Goal: Information Seeking & Learning: Compare options

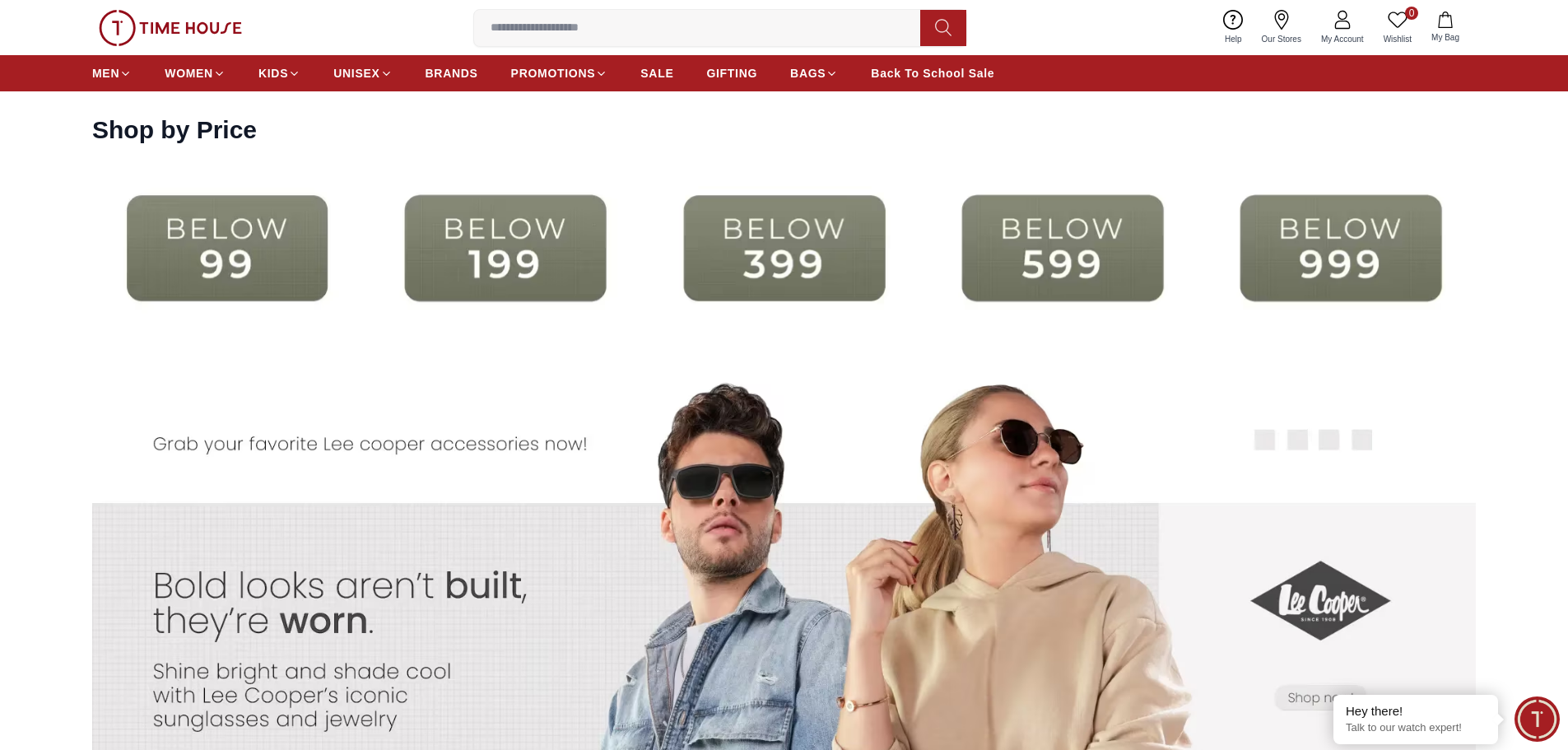
scroll to position [3787, 0]
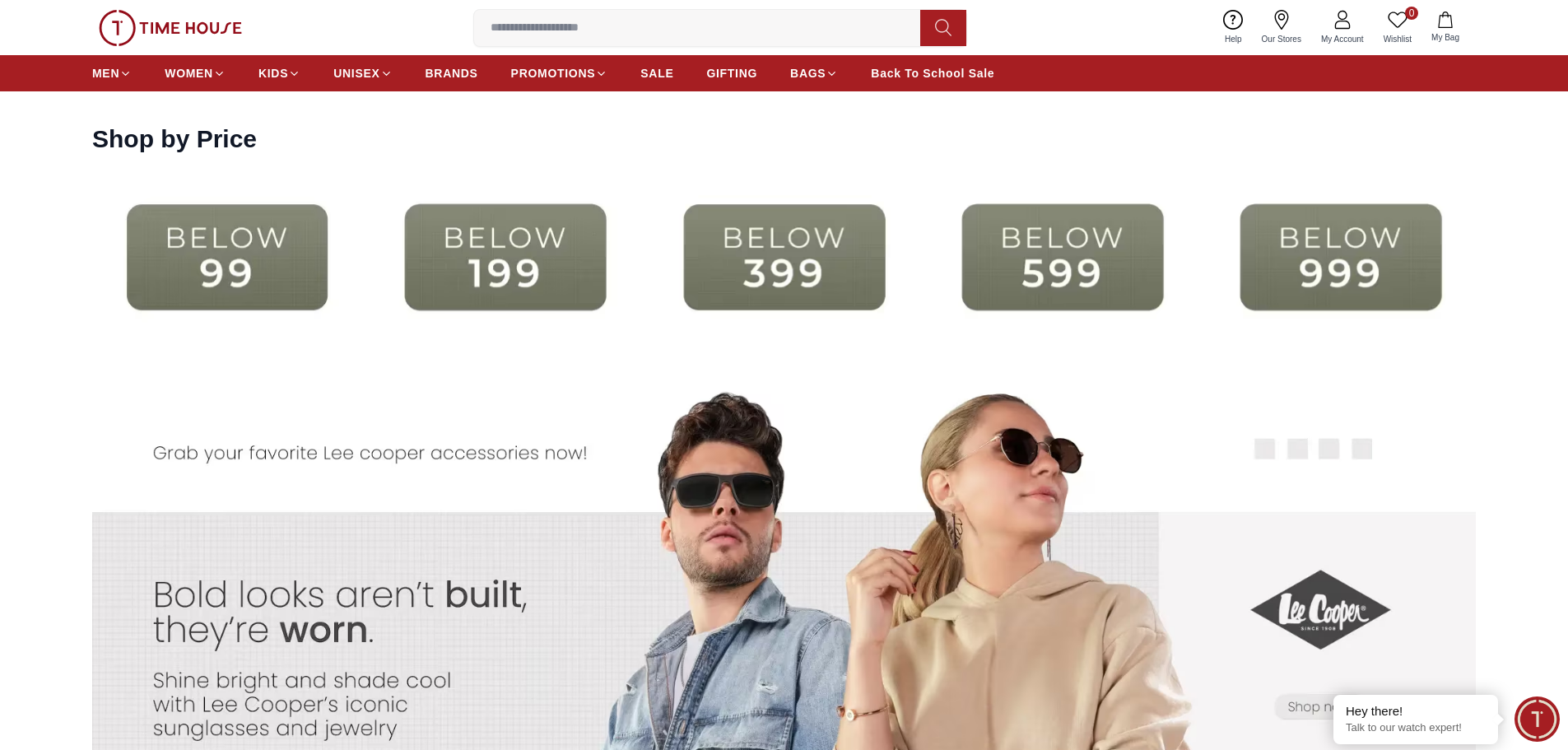
click at [292, 277] on img at bounding box center [227, 257] width 270 height 174
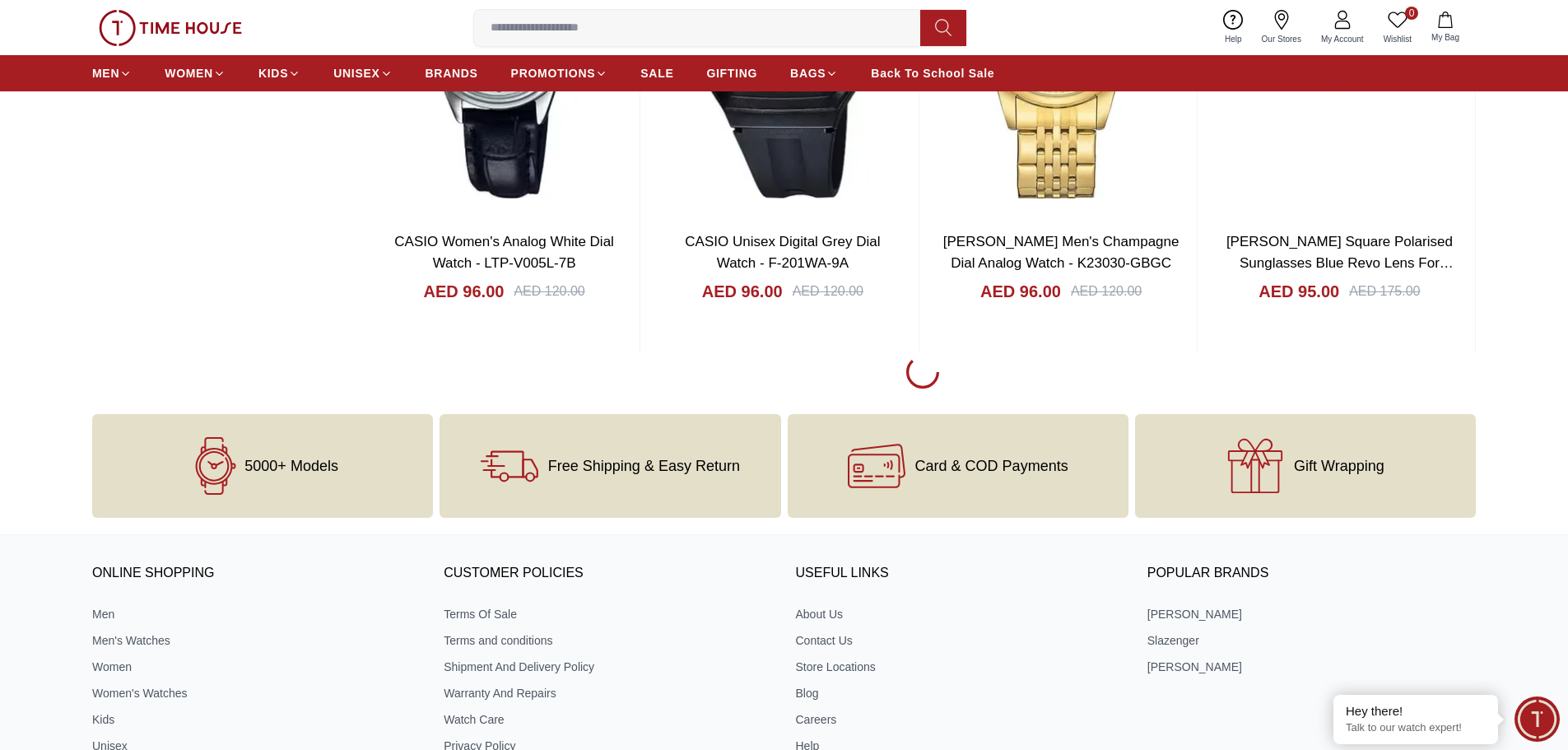
scroll to position [2387, 0]
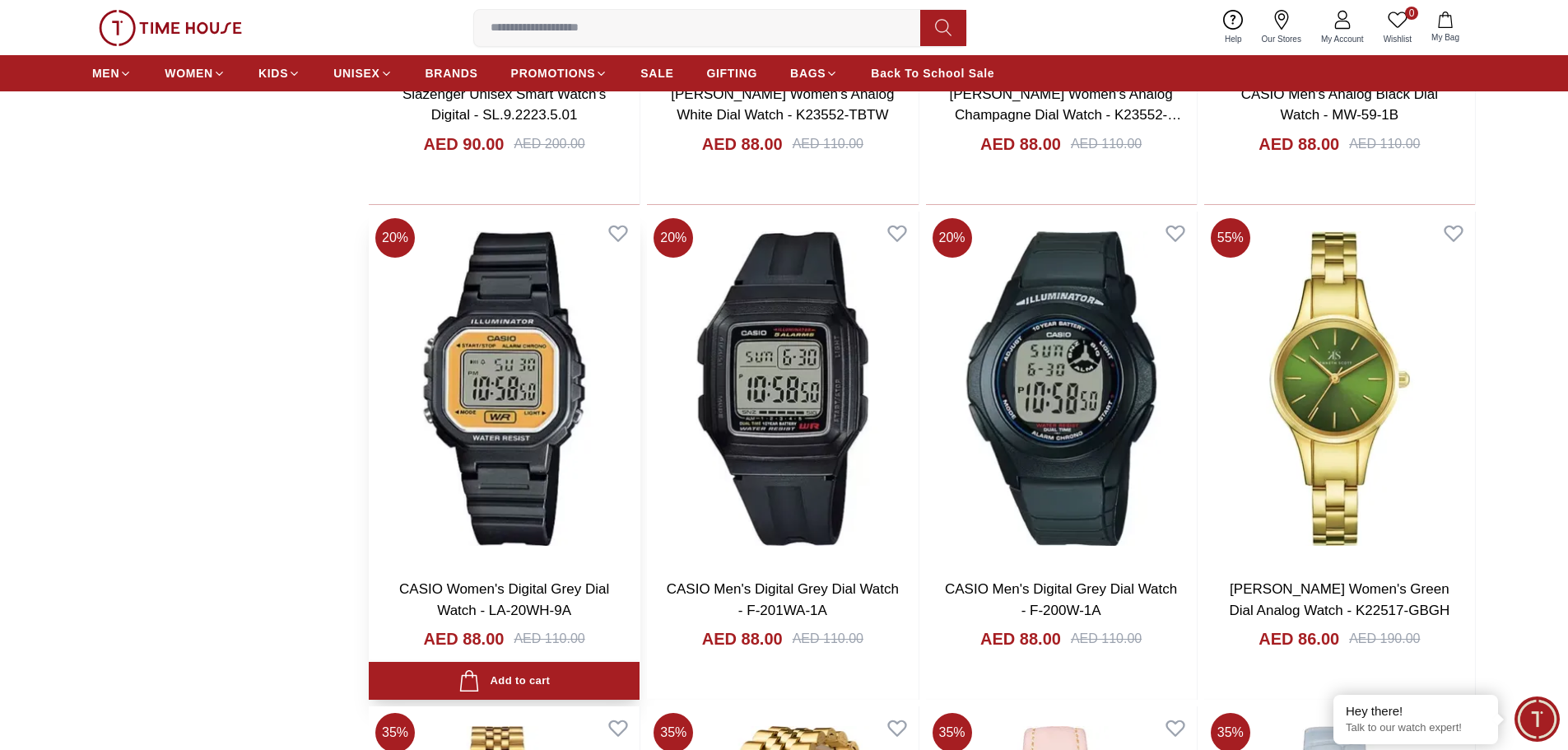
scroll to position [6998, 0]
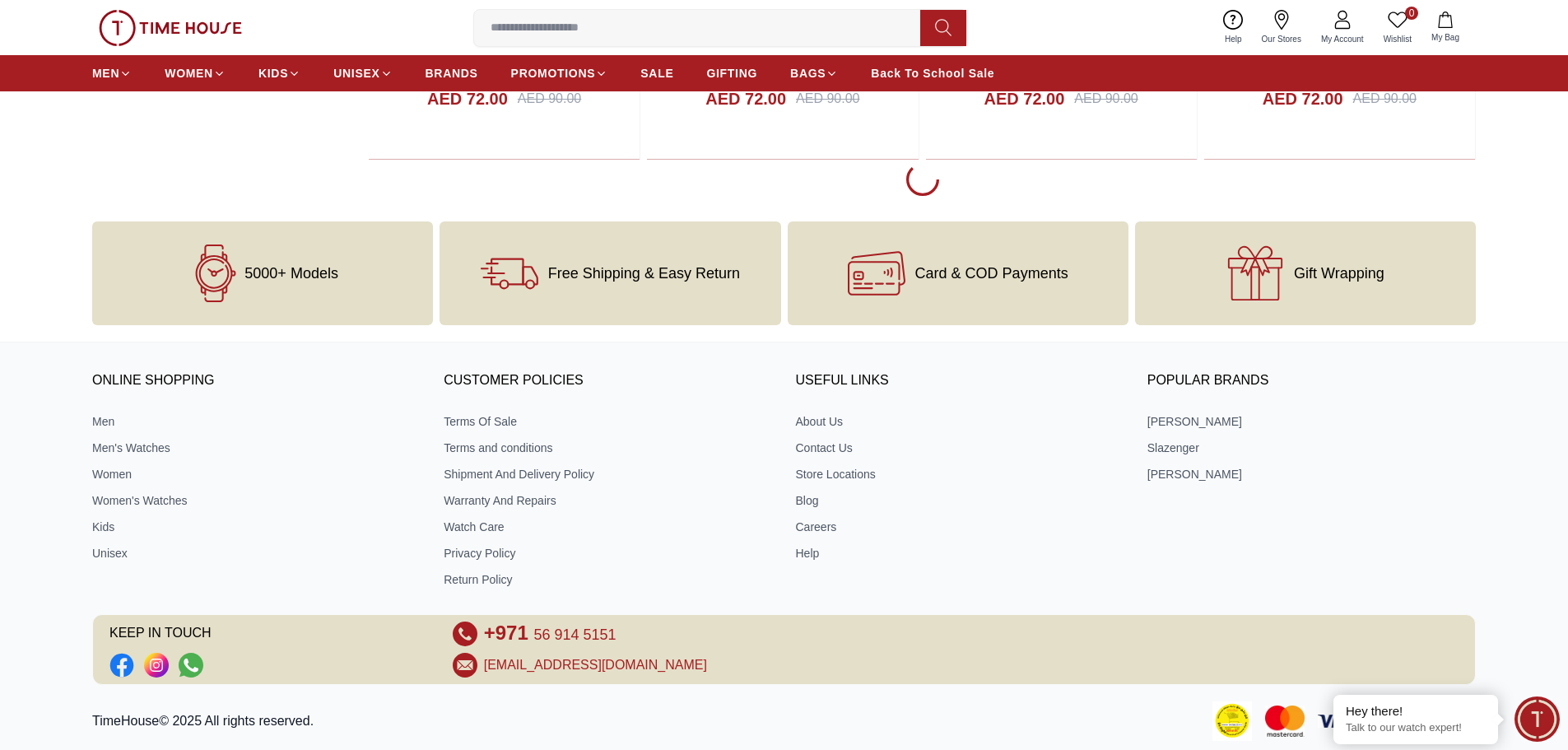
scroll to position [10043, 0]
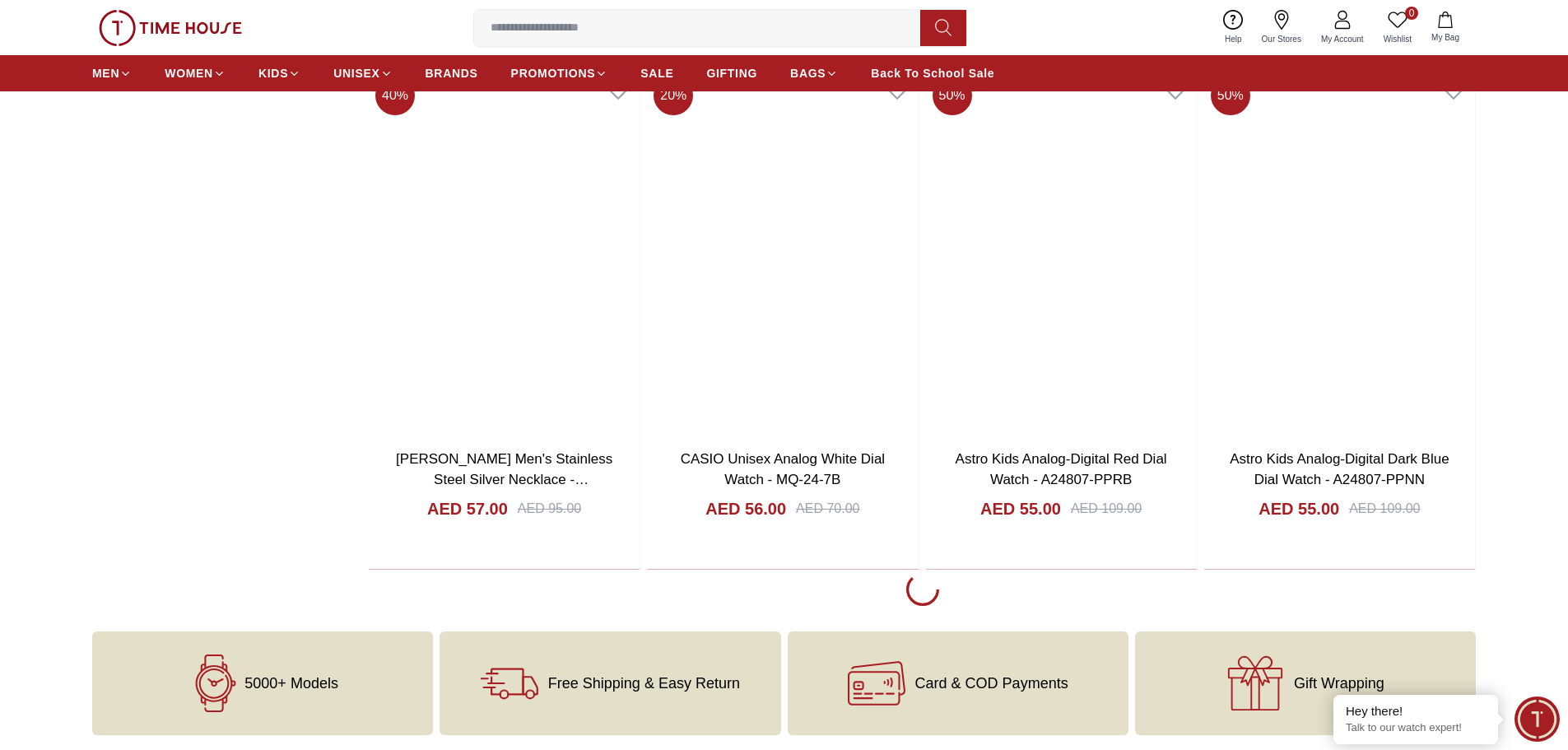
scroll to position [12183, 0]
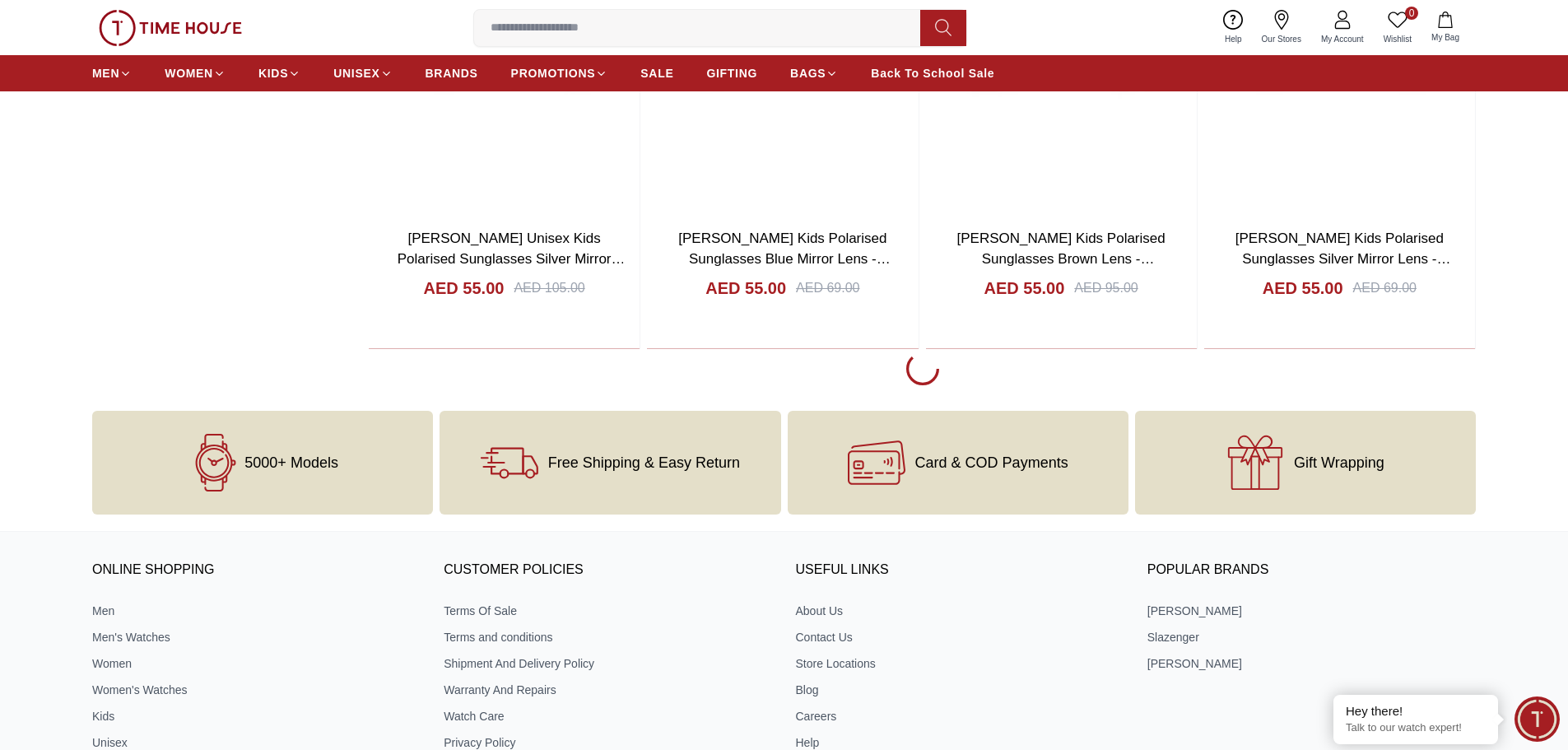
scroll to position [15048, 0]
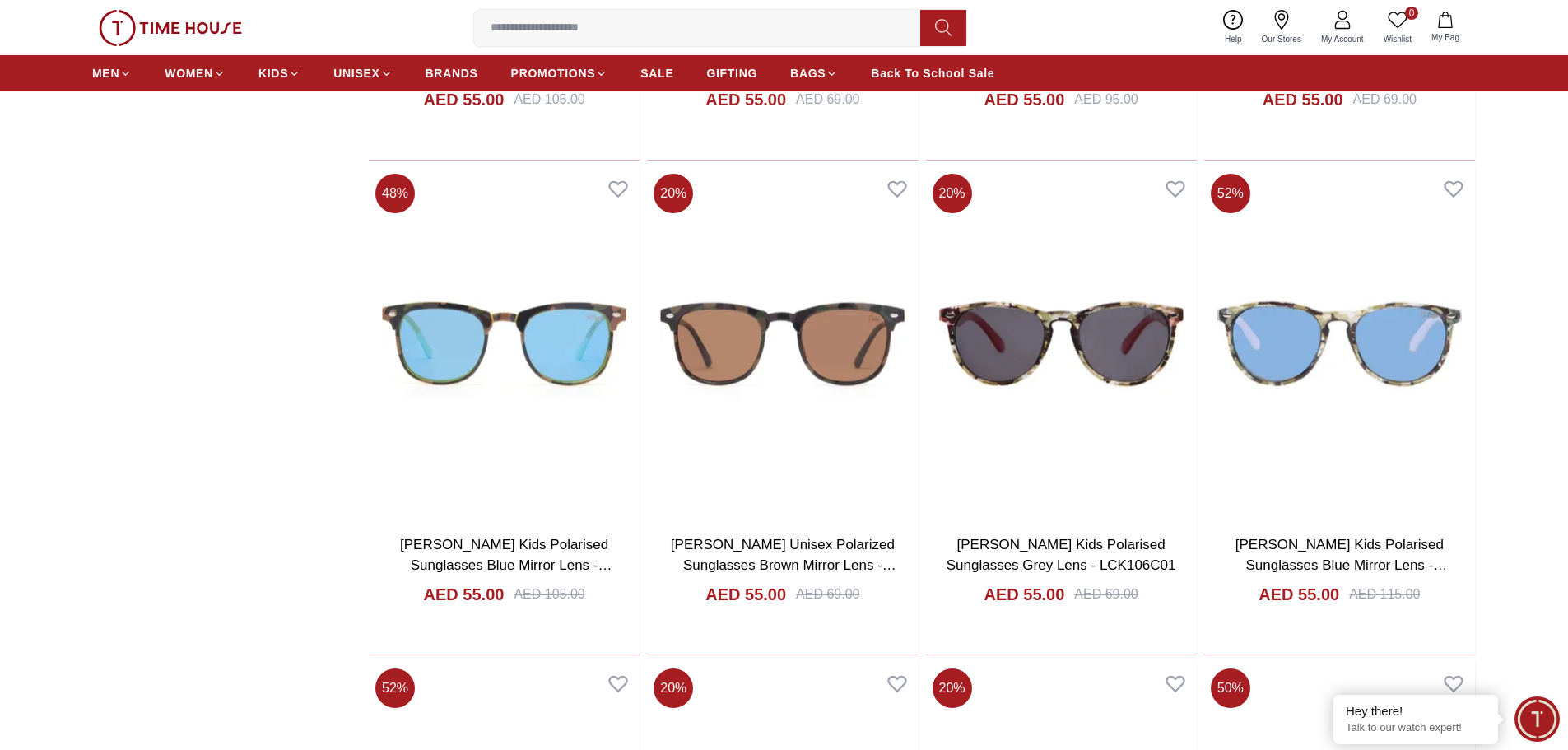
scroll to position [15209, 0]
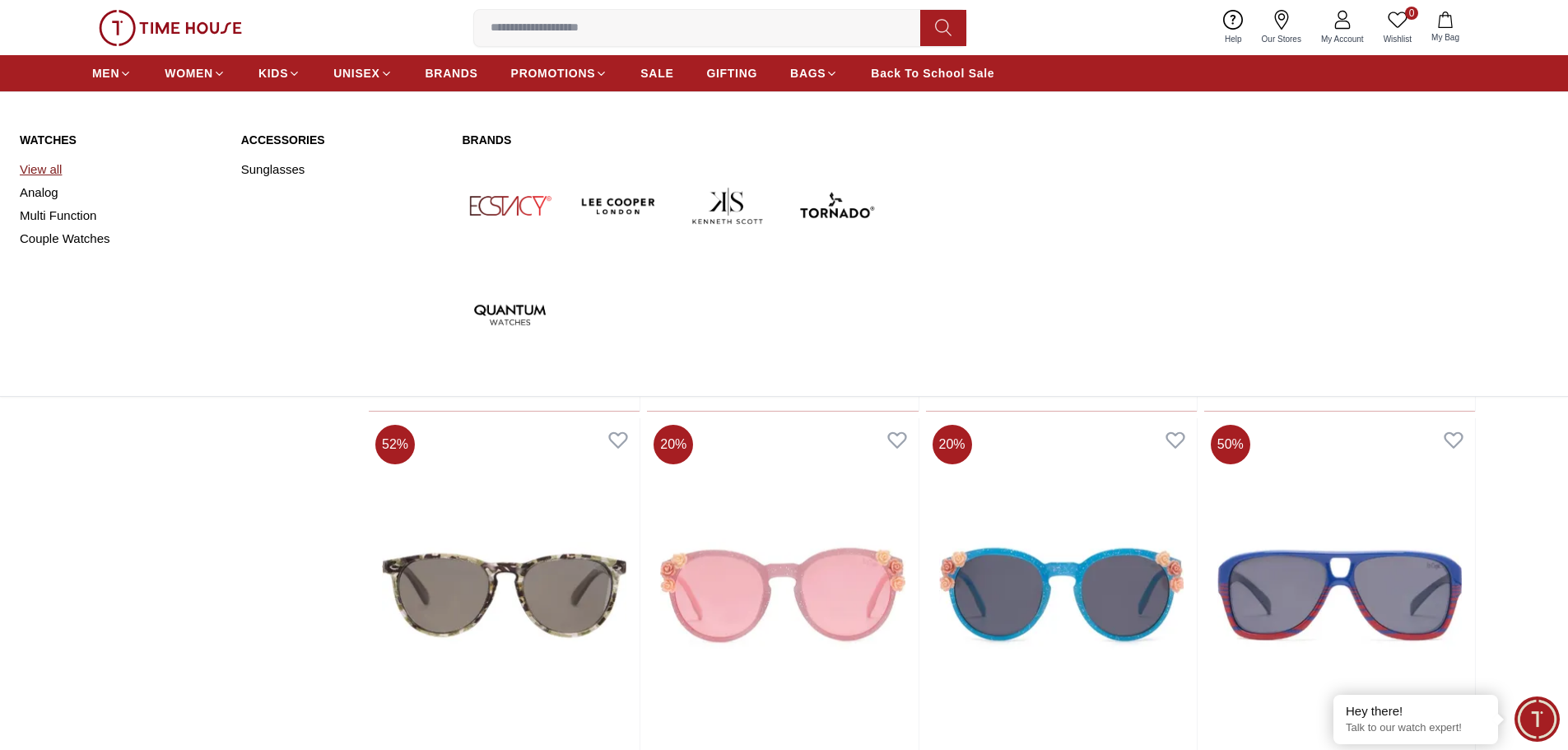
click at [48, 170] on link "View all" at bounding box center [120, 169] width 201 height 23
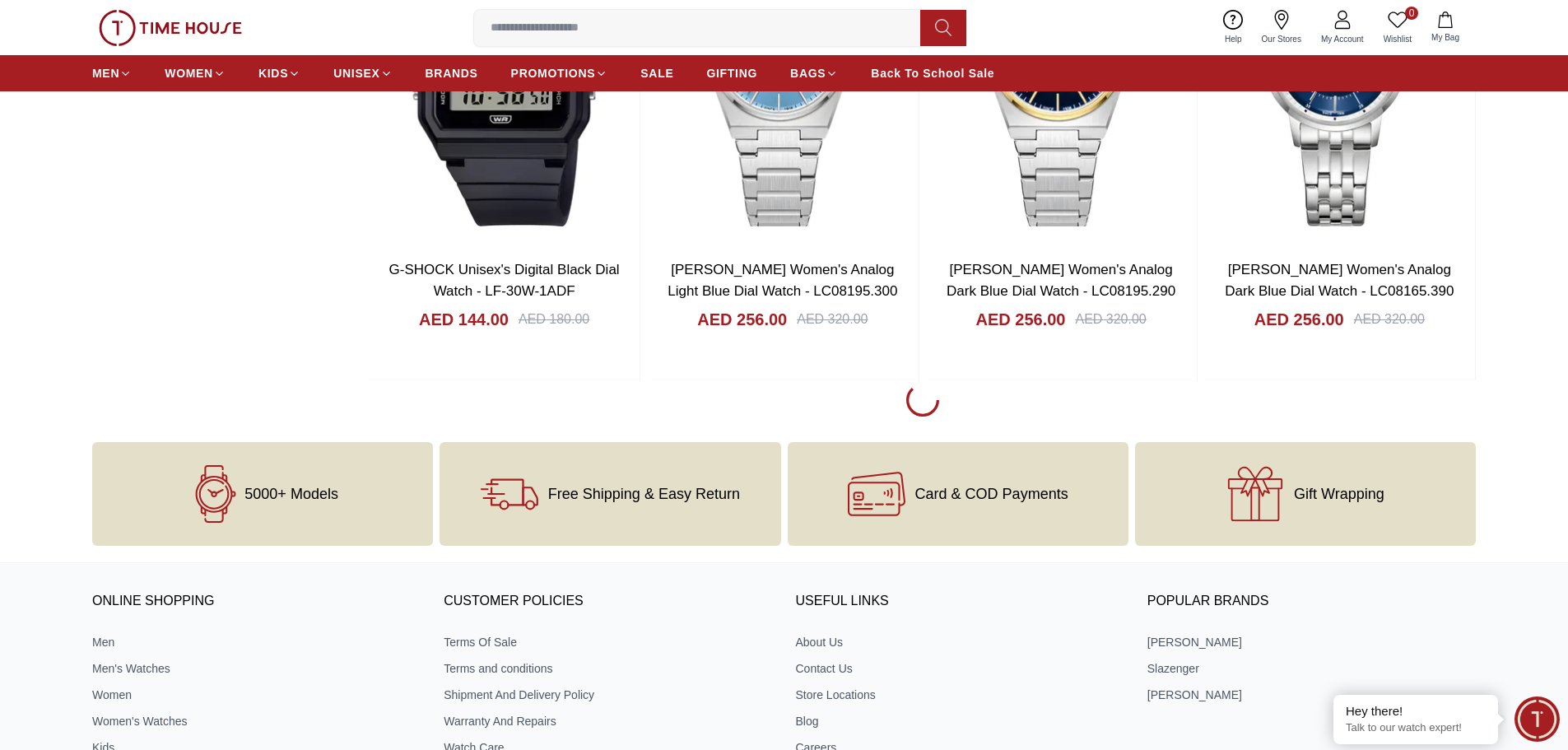
scroll to position [2631, 0]
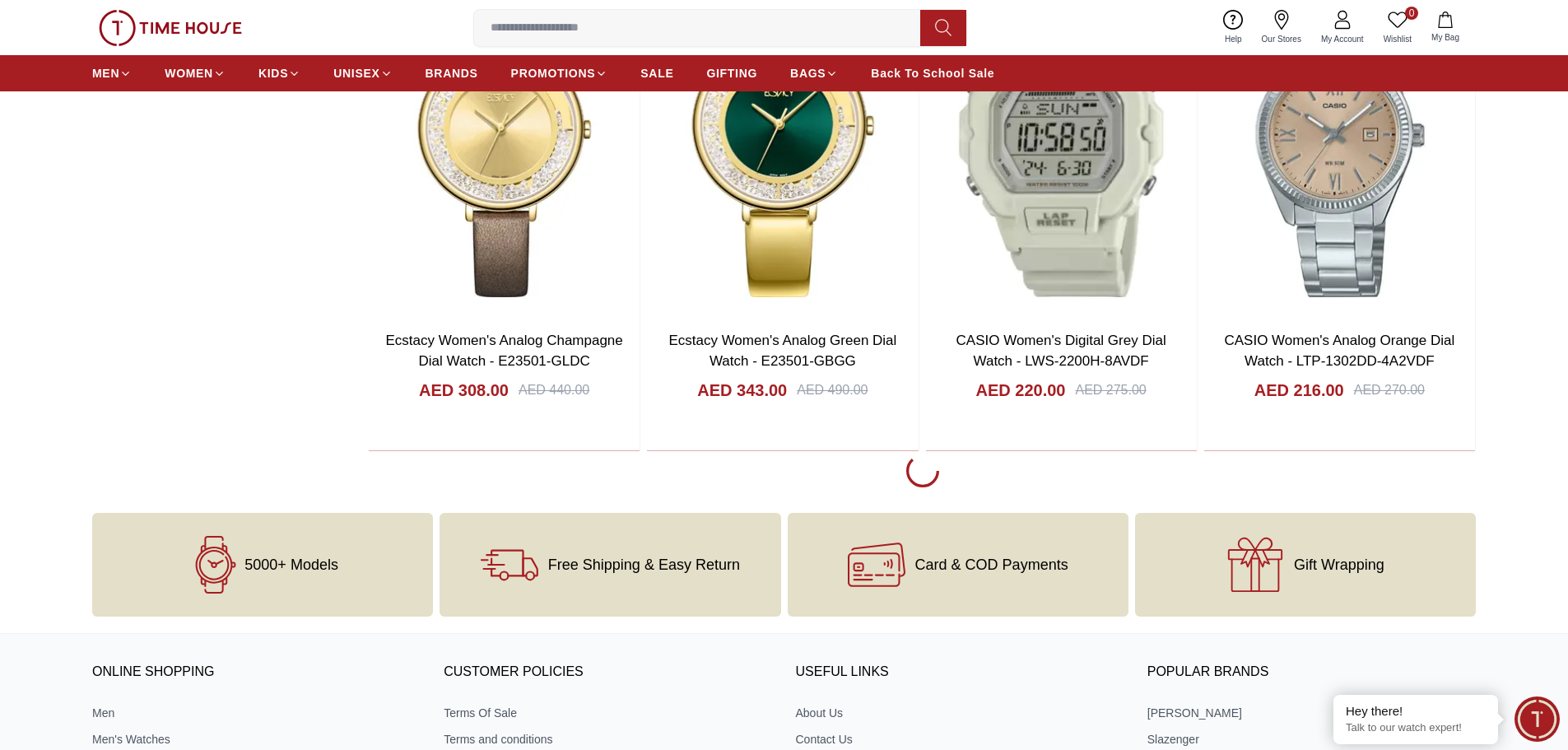
scroll to position [7488, 0]
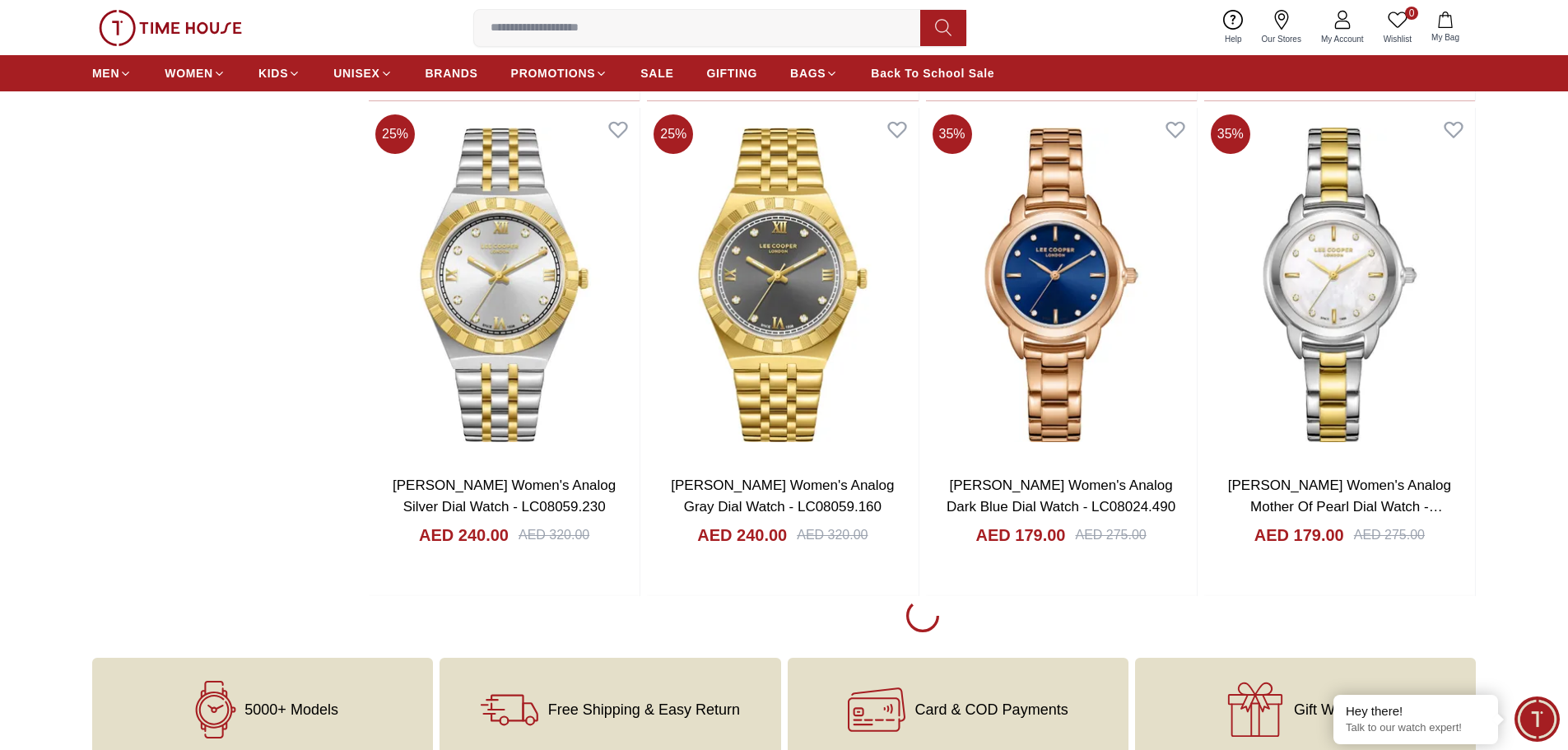
scroll to position [12510, 0]
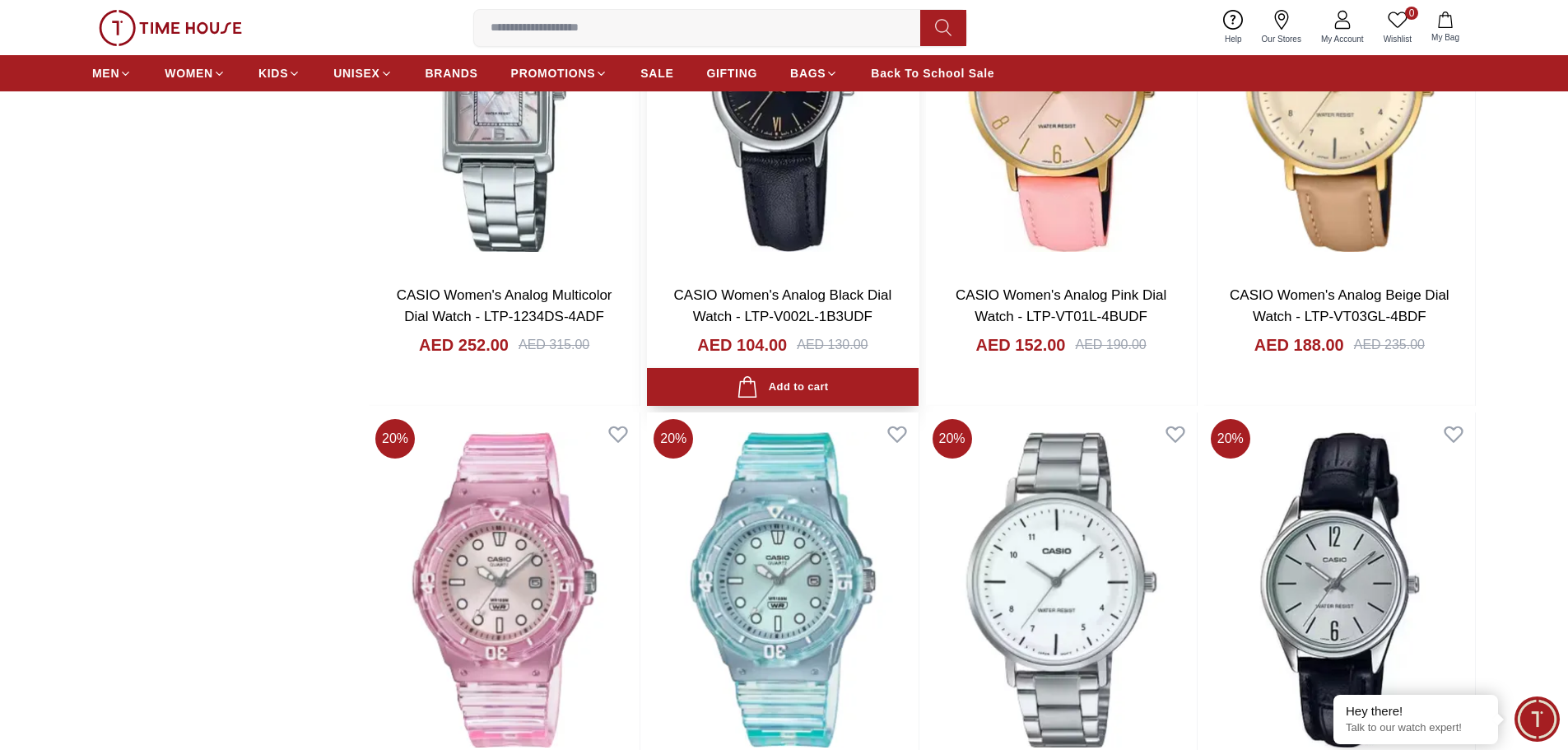
scroll to position [16873, 0]
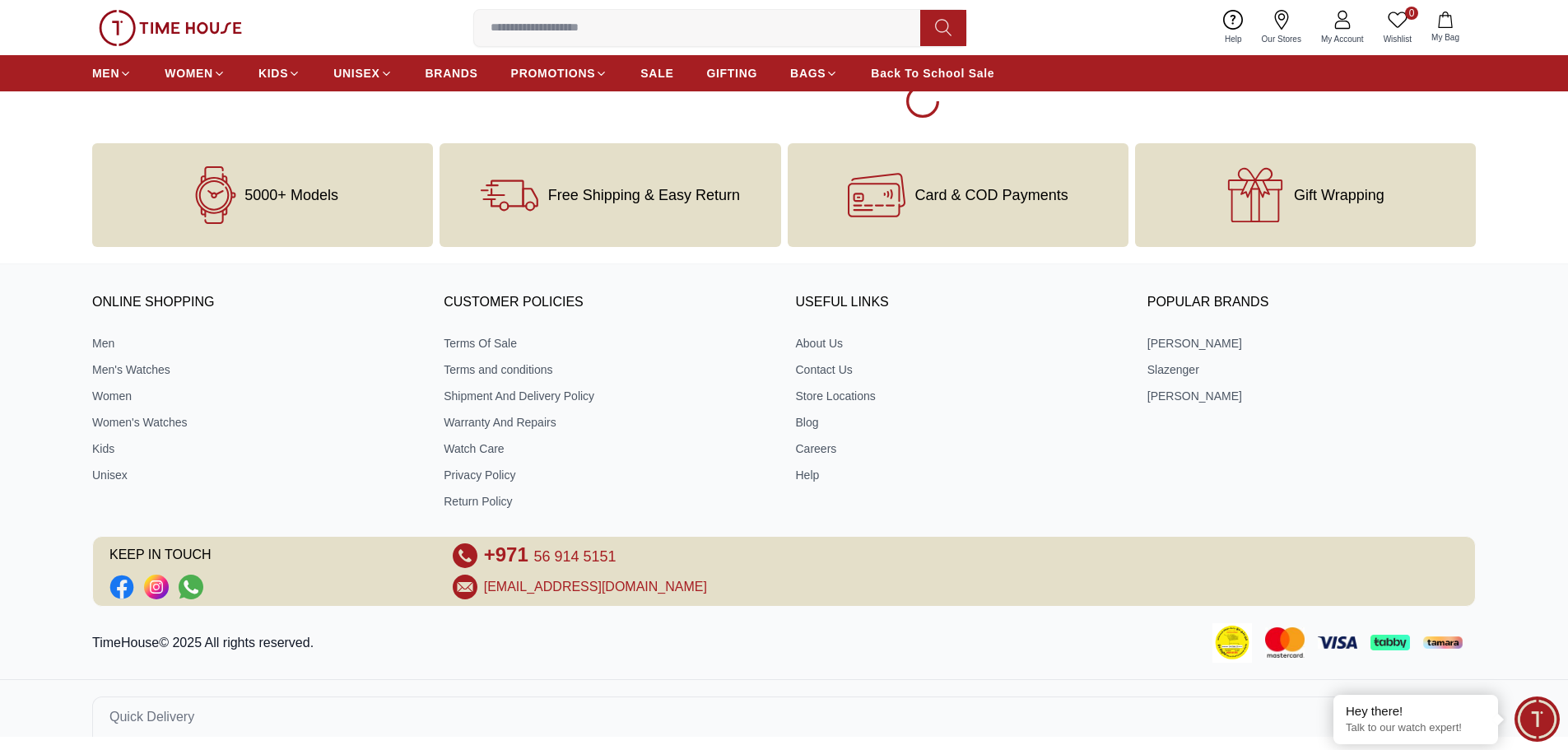
scroll to position [24913, 0]
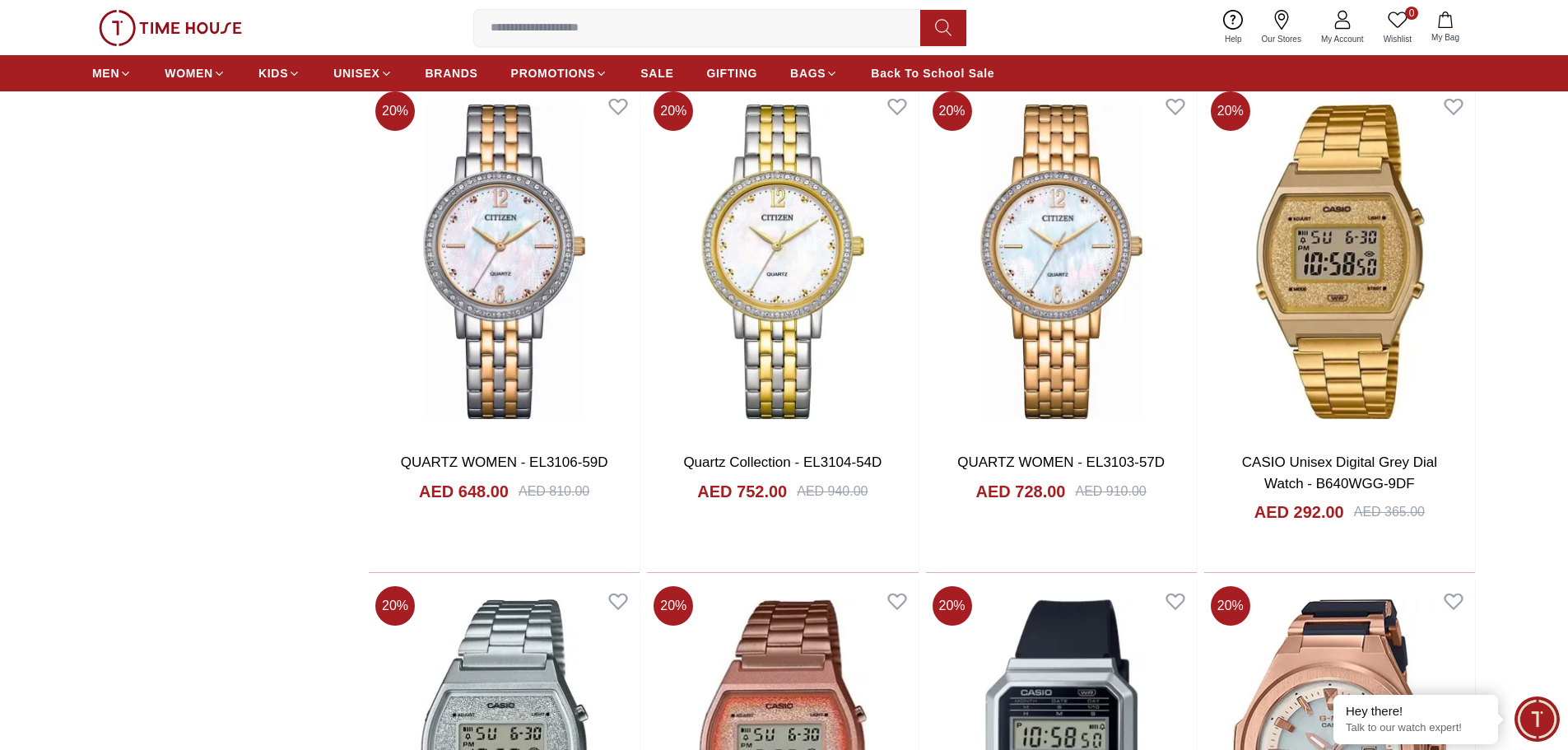
click at [1283, 34] on span "Our Stores" at bounding box center [1280, 39] width 53 height 12
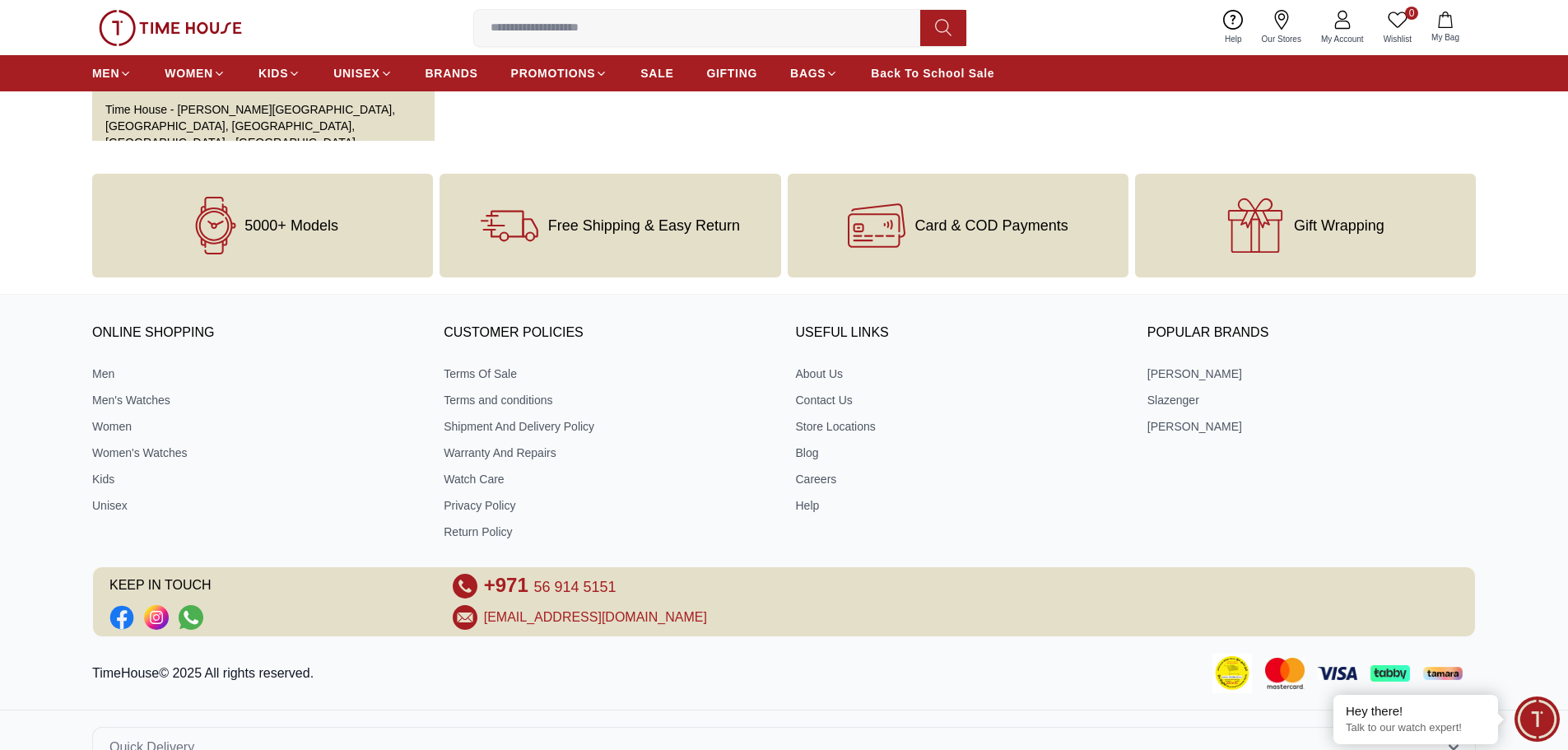
scroll to position [489, 0]
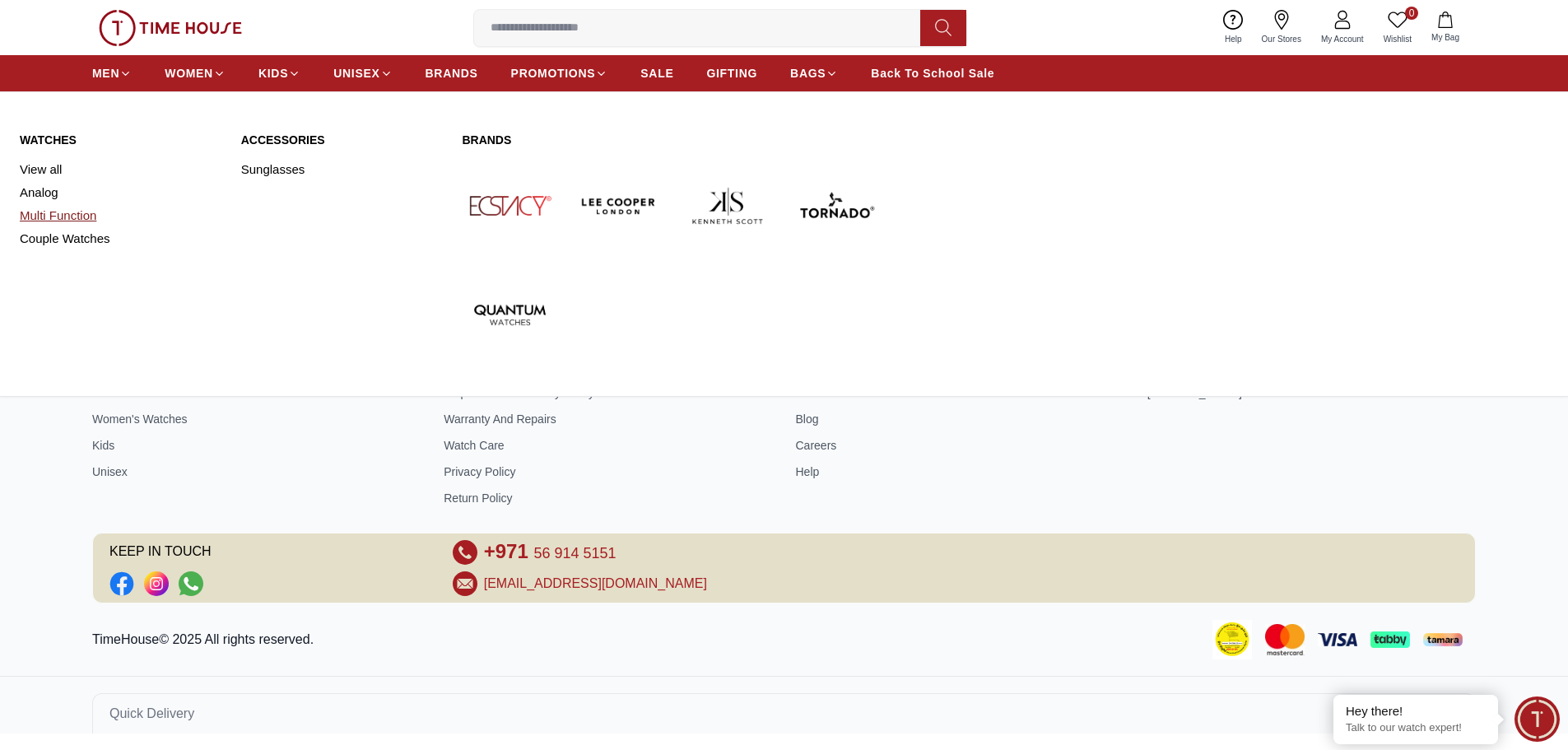
click at [43, 224] on link "Multi Function" at bounding box center [120, 216] width 201 height 23
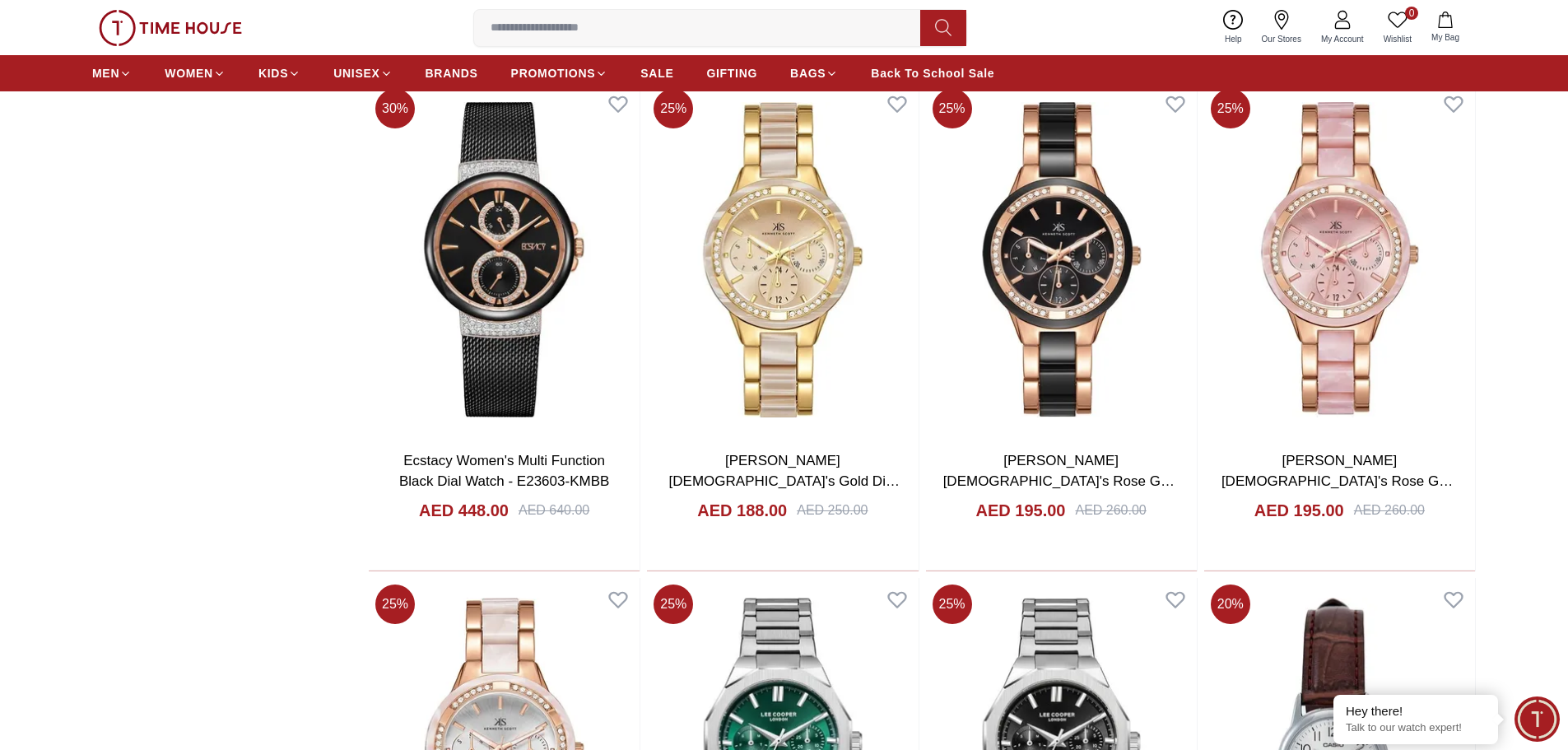
scroll to position [2140, 0]
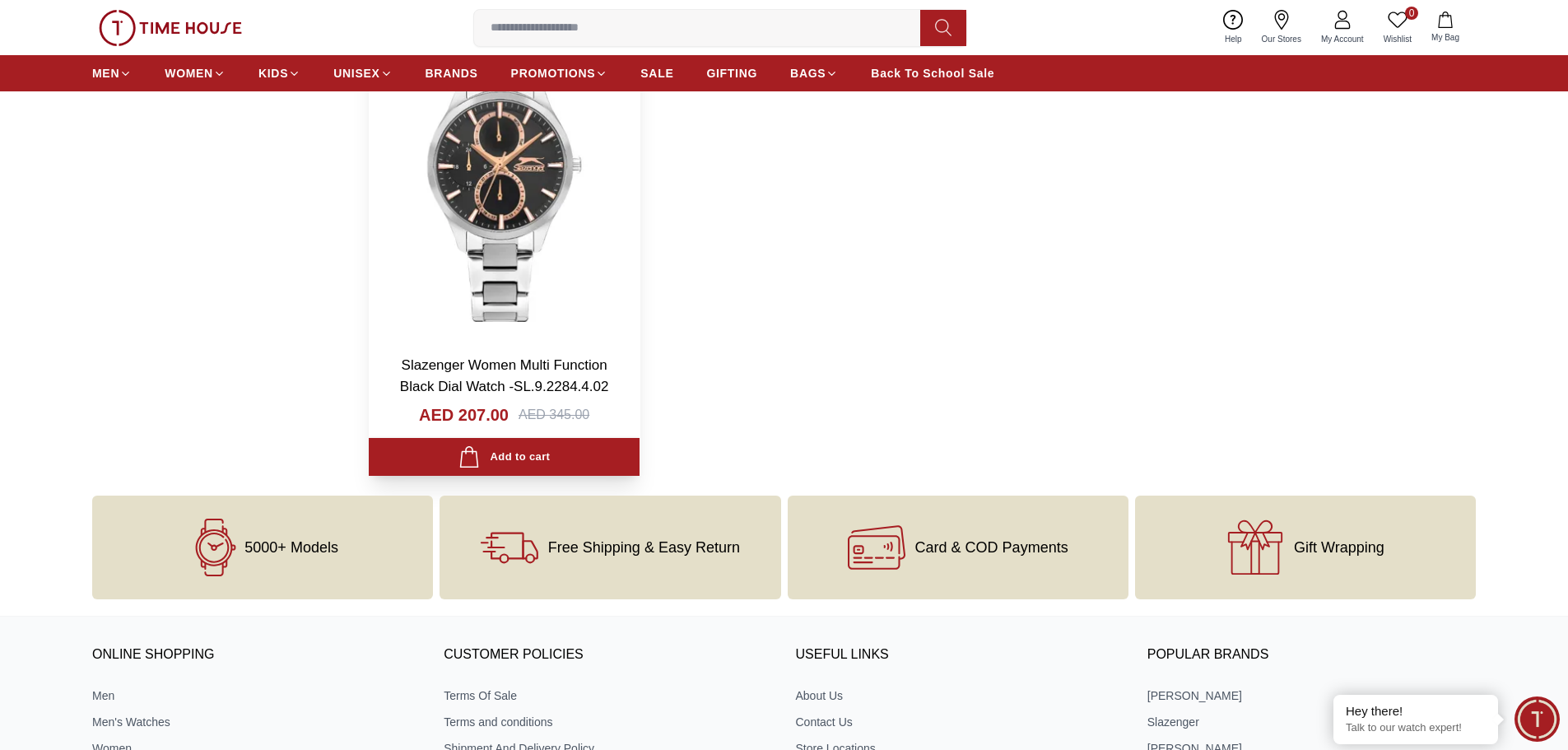
scroll to position [6010, 0]
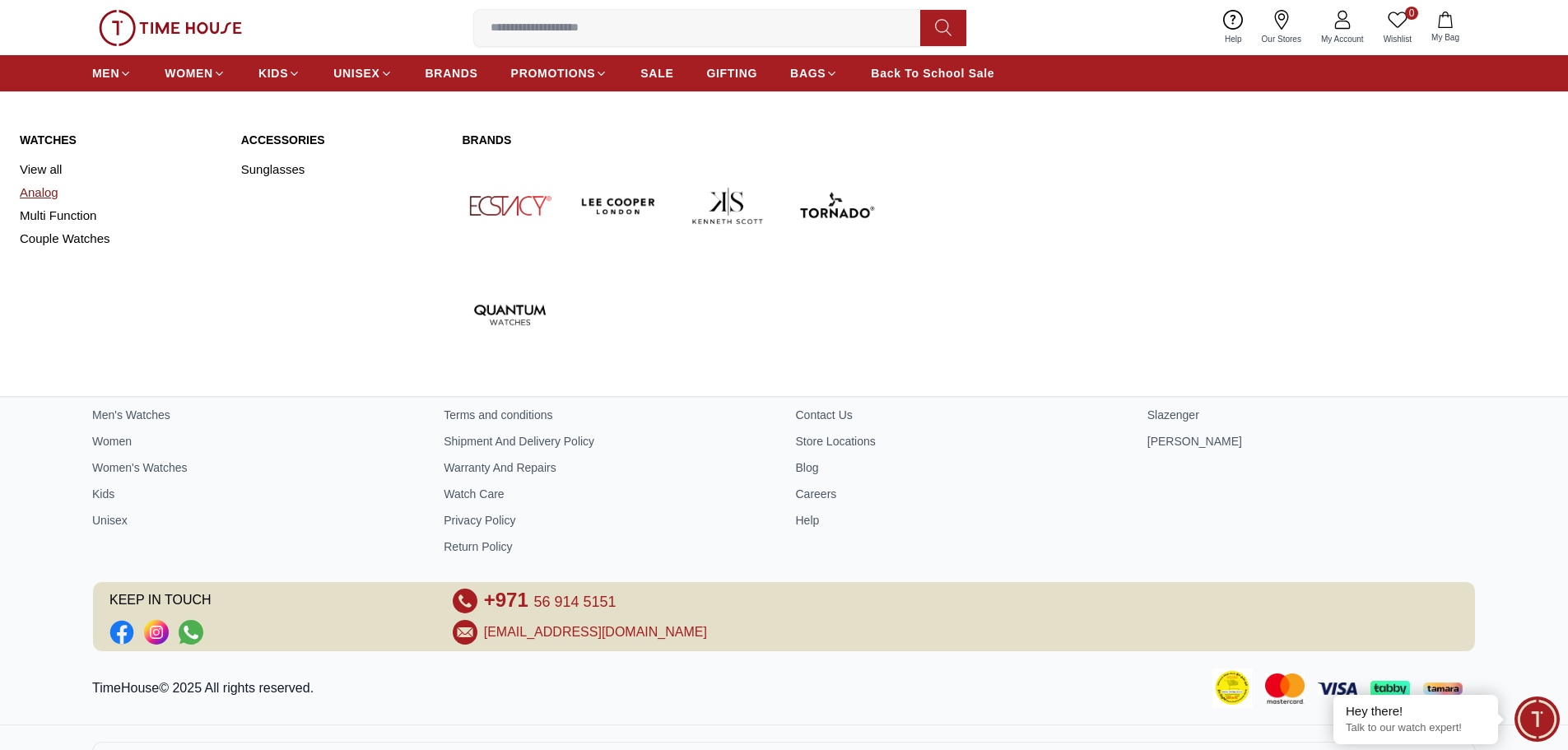
click at [35, 191] on link "Analog" at bounding box center [120, 192] width 201 height 23
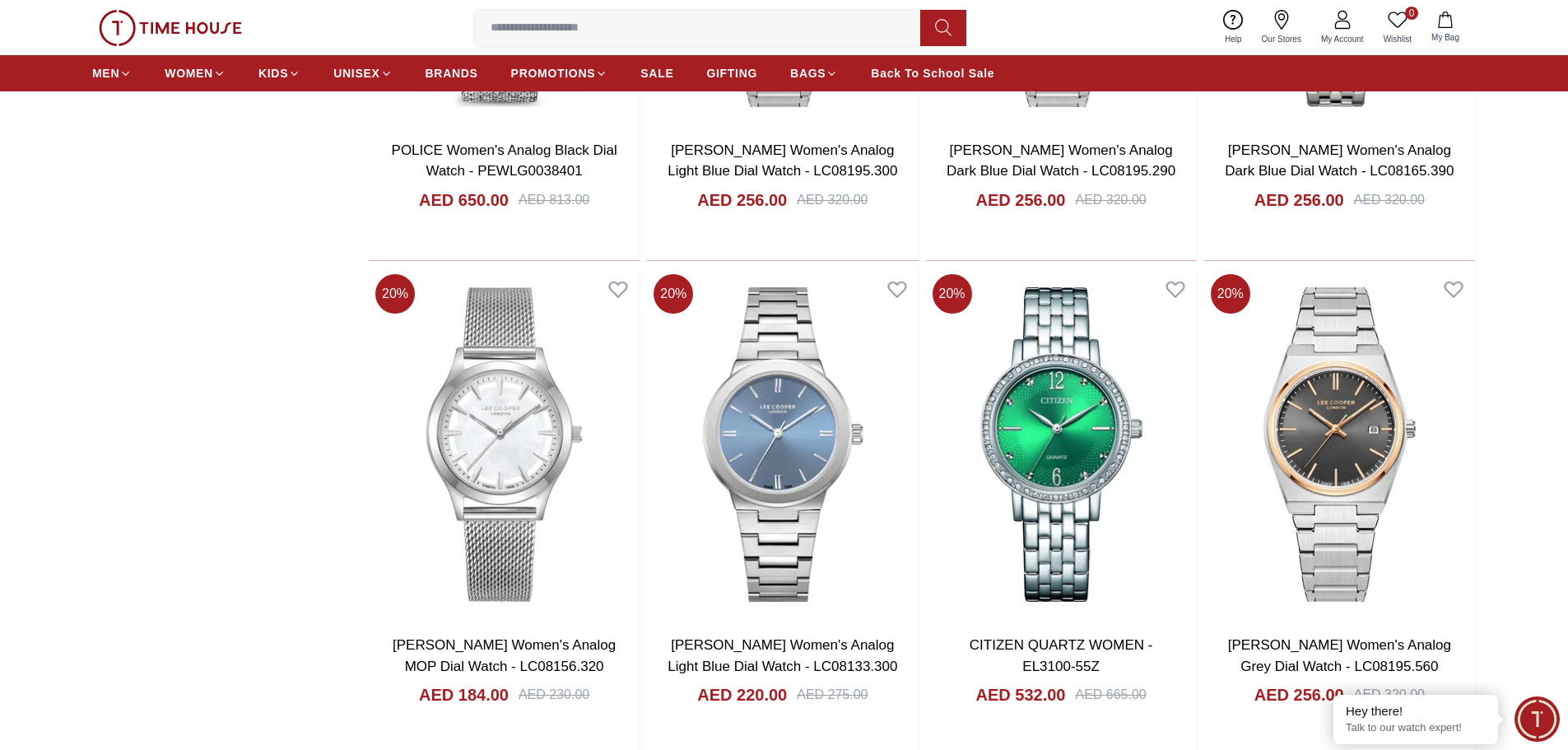
scroll to position [1729, 0]
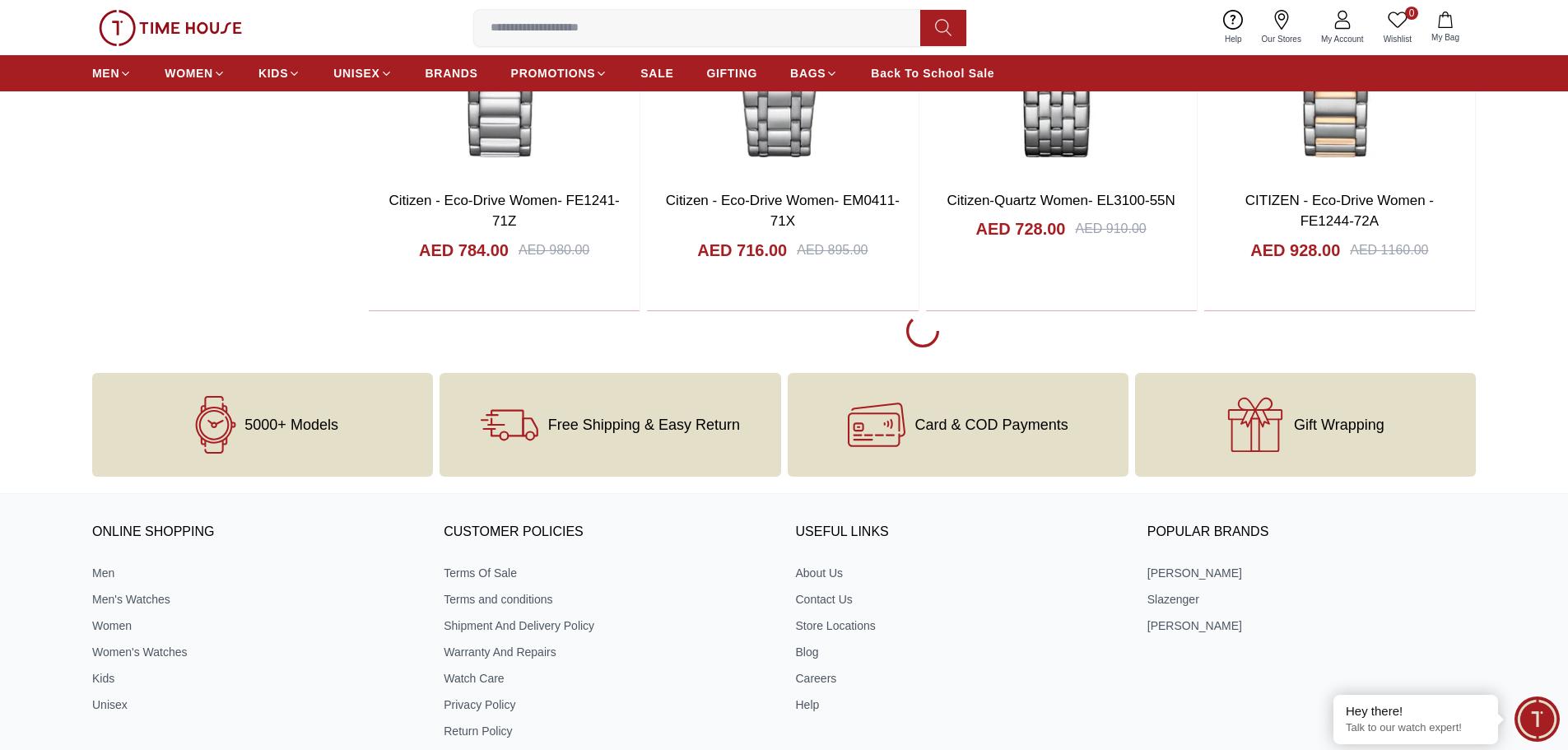
scroll to position [5104, 0]
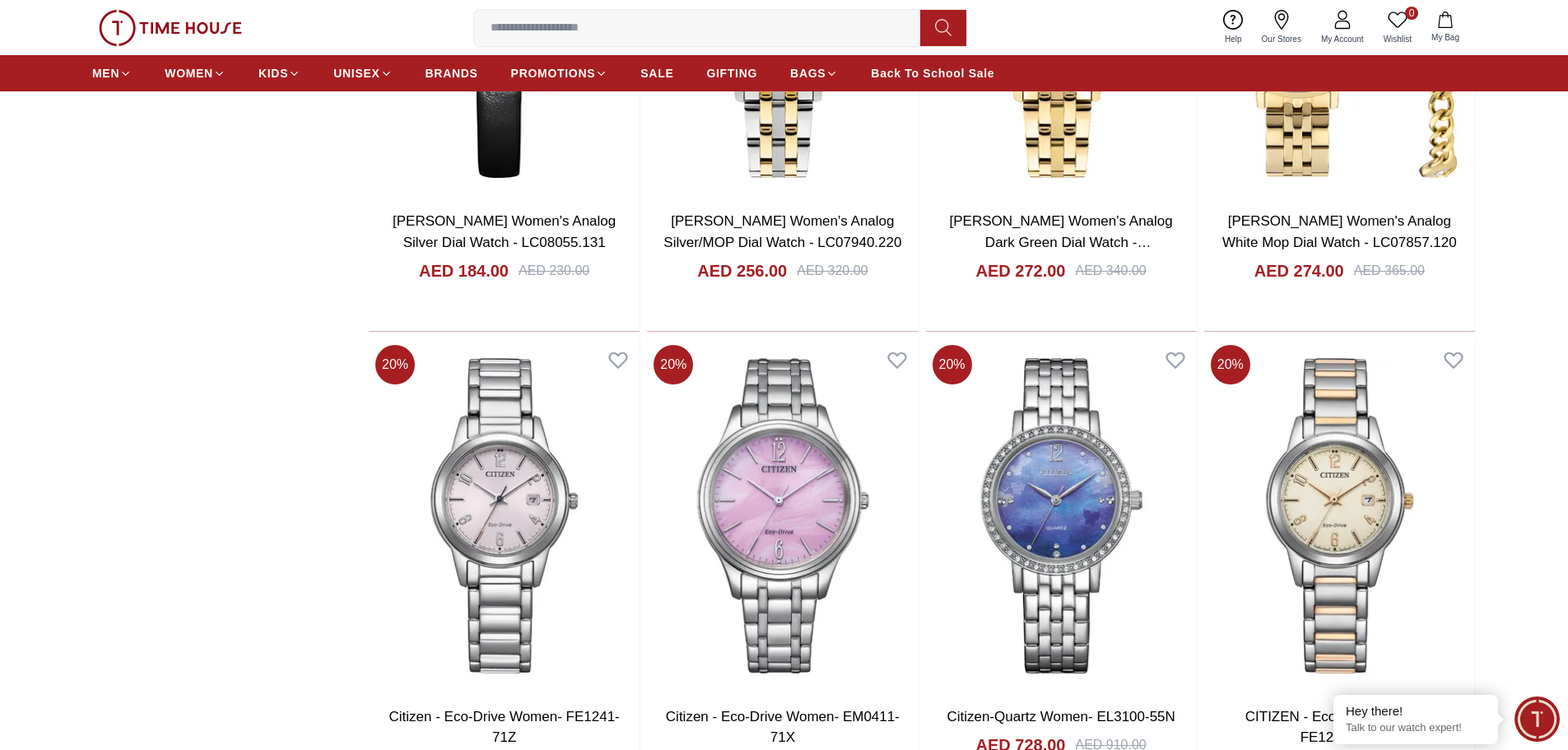
scroll to position [2581, 0]
